Goal: Check status: Check status

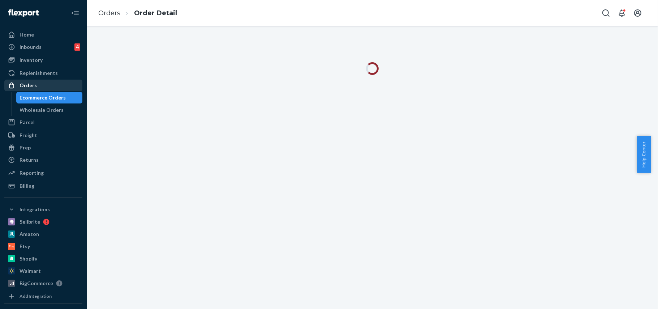
click at [30, 85] on div "Orders" at bounding box center [28, 85] width 17 height 7
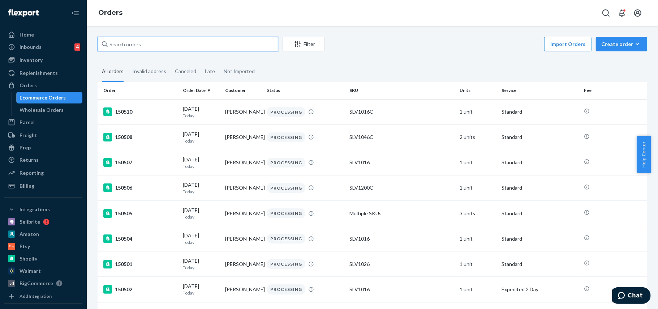
click at [129, 44] on input "text" at bounding box center [188, 44] width 181 height 14
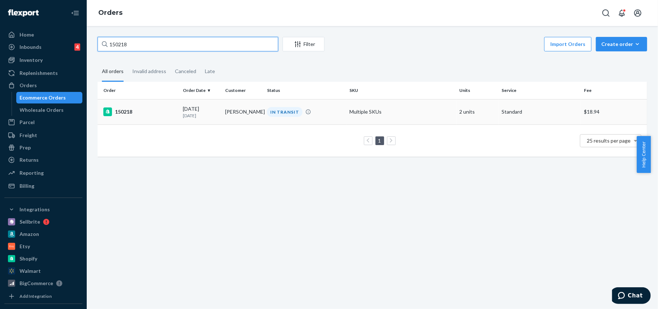
type input "150218"
click at [129, 109] on div "150218" at bounding box center [140, 111] width 74 height 9
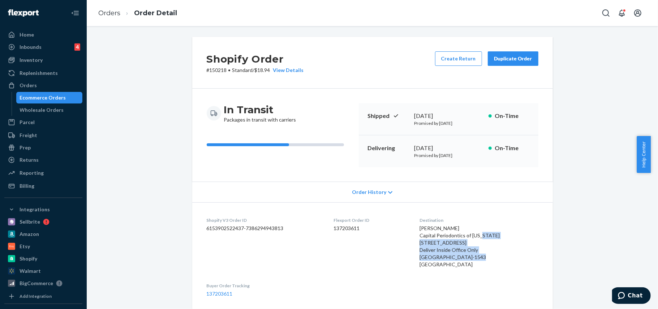
drag, startPoint x: 421, startPoint y: 245, endPoint x: 486, endPoint y: 261, distance: 67.1
click at [486, 261] on dl "Shopify V3 Order ID 6153902522437-7386294943813 Flexport Order ID 137203611 Des…" at bounding box center [372, 257] width 361 height 110
drag, startPoint x: 444, startPoint y: 249, endPoint x: 420, endPoint y: 246, distance: 24.4
click at [420, 246] on dl "Shopify V3 Order ID 6153902522437-7386294943813 Flexport Order ID 137203611 Des…" at bounding box center [372, 257] width 361 height 110
copy span "[STREET_ADDRESS]"
